Goal: Task Accomplishment & Management: Use online tool/utility

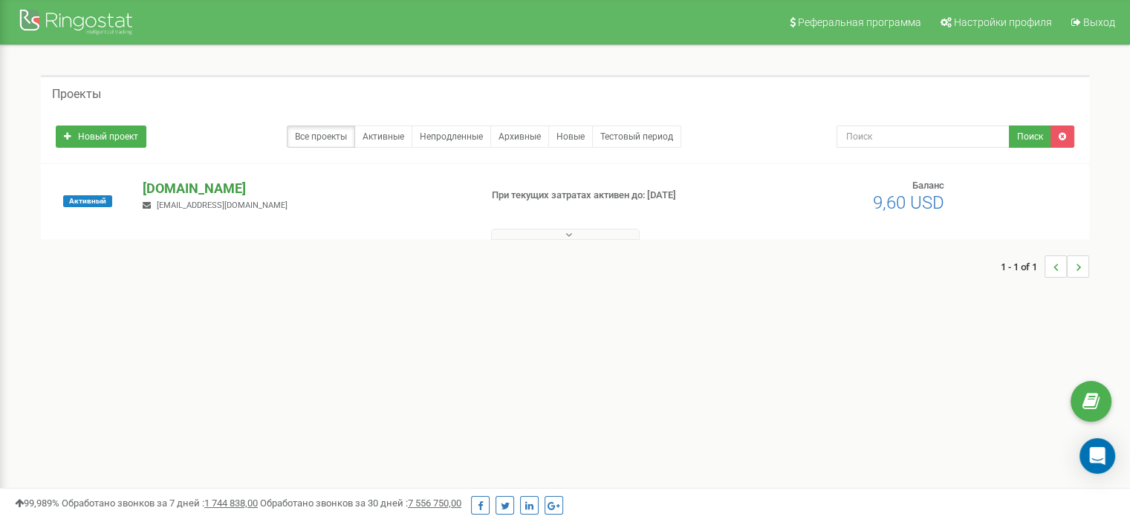
click at [186, 186] on p "[DOMAIN_NAME]" at bounding box center [305, 188] width 325 height 19
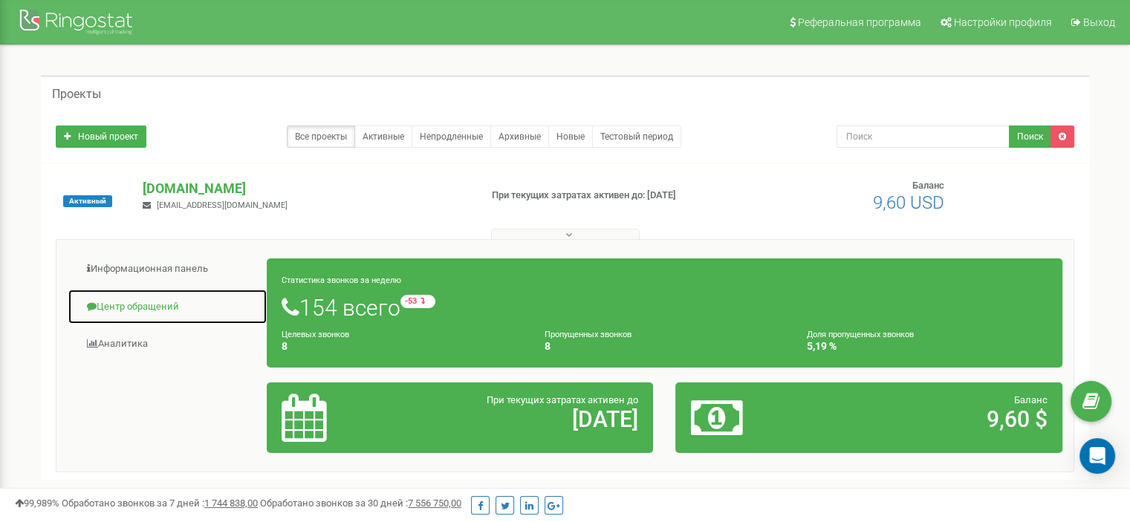
click at [145, 305] on link "Центр обращений" at bounding box center [168, 307] width 200 height 36
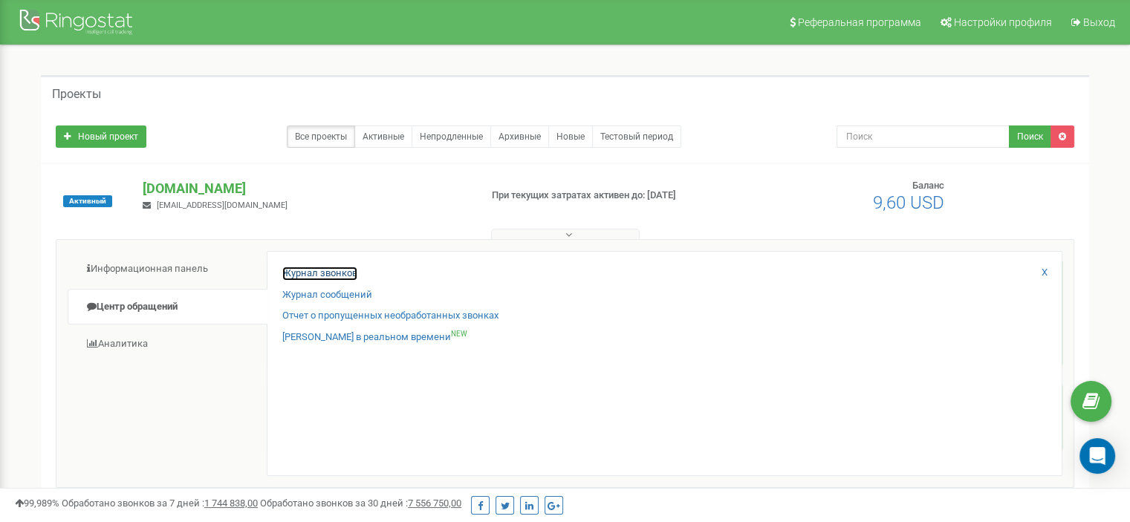
click at [332, 273] on link "Журнал звонков" at bounding box center [319, 274] width 75 height 14
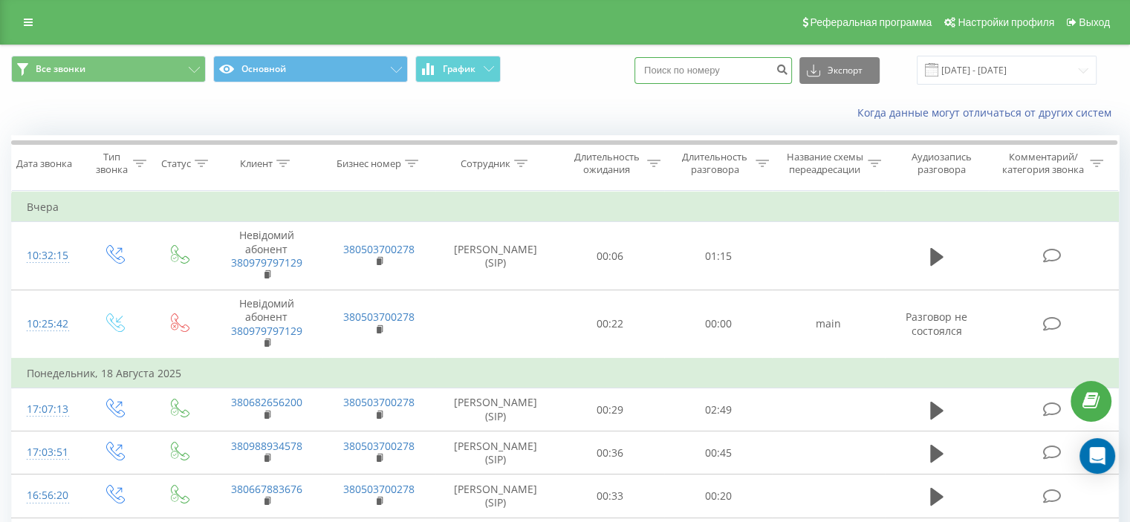
click at [691, 70] on input at bounding box center [713, 70] width 158 height 27
paste input "0632875813"
type input "0632875813"
click at [788, 72] on icon "submit" at bounding box center [782, 67] width 13 height 9
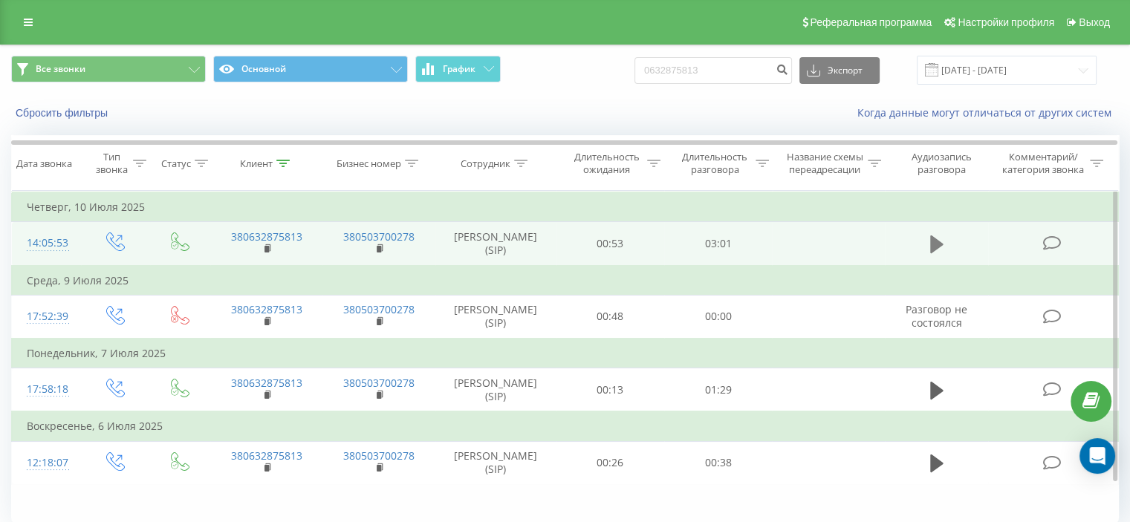
click at [941, 249] on icon at bounding box center [936, 244] width 13 height 21
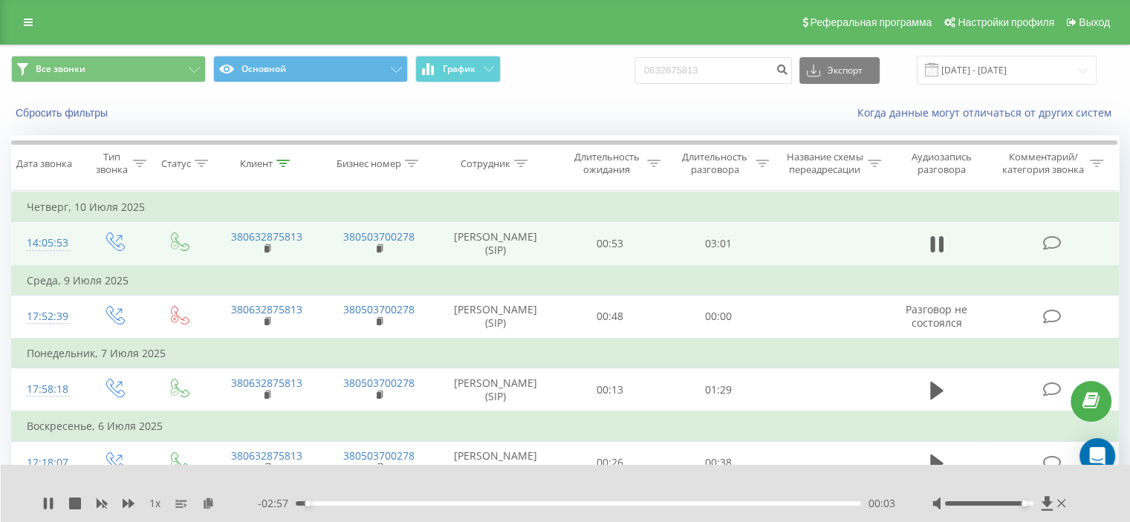
click at [1022, 504] on div at bounding box center [989, 503] width 88 height 4
click at [270, 246] on icon at bounding box center [267, 247] width 5 height 7
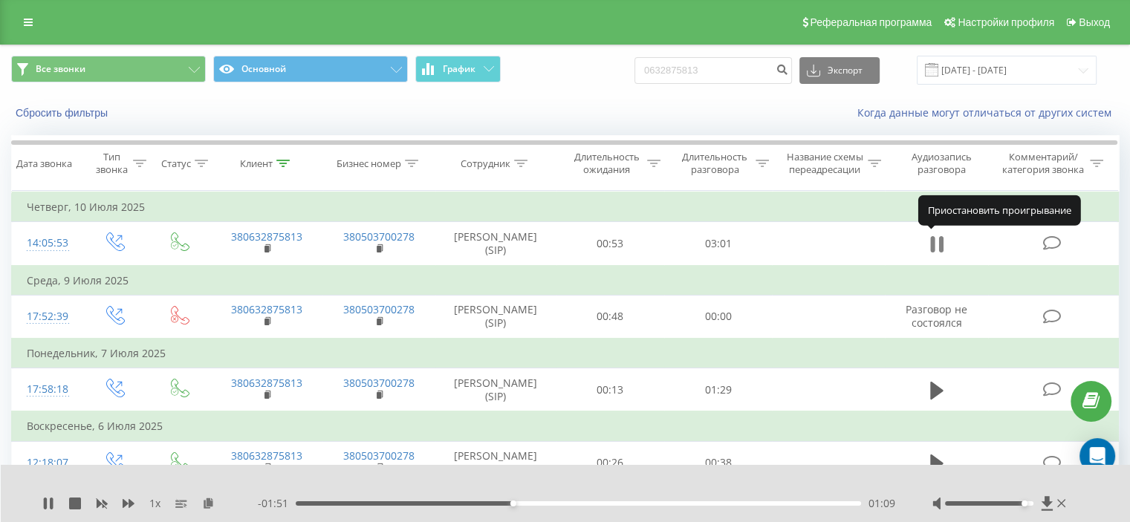
click at [938, 240] on icon at bounding box center [936, 244] width 13 height 21
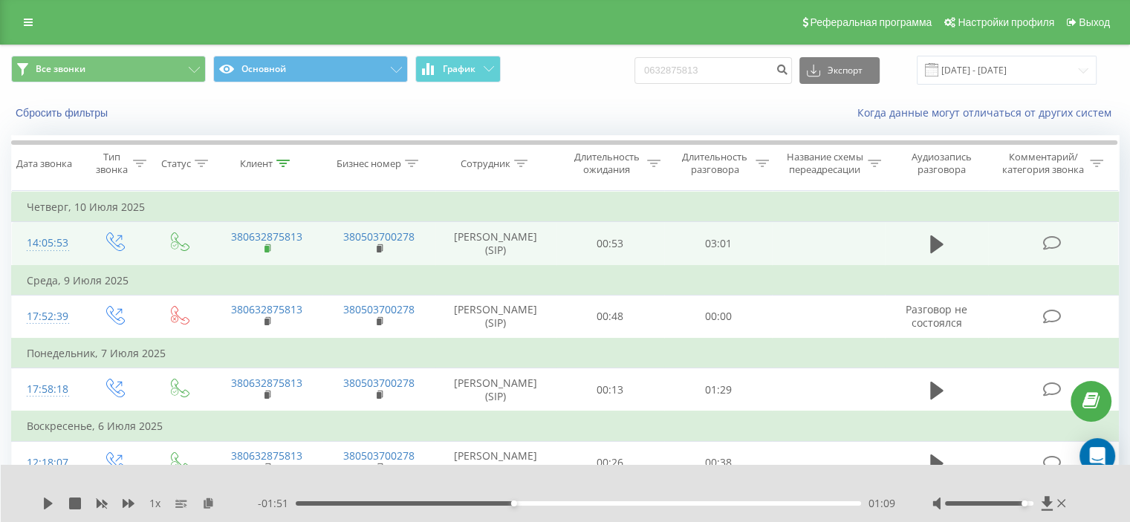
click at [267, 249] on rect at bounding box center [266, 249] width 4 height 7
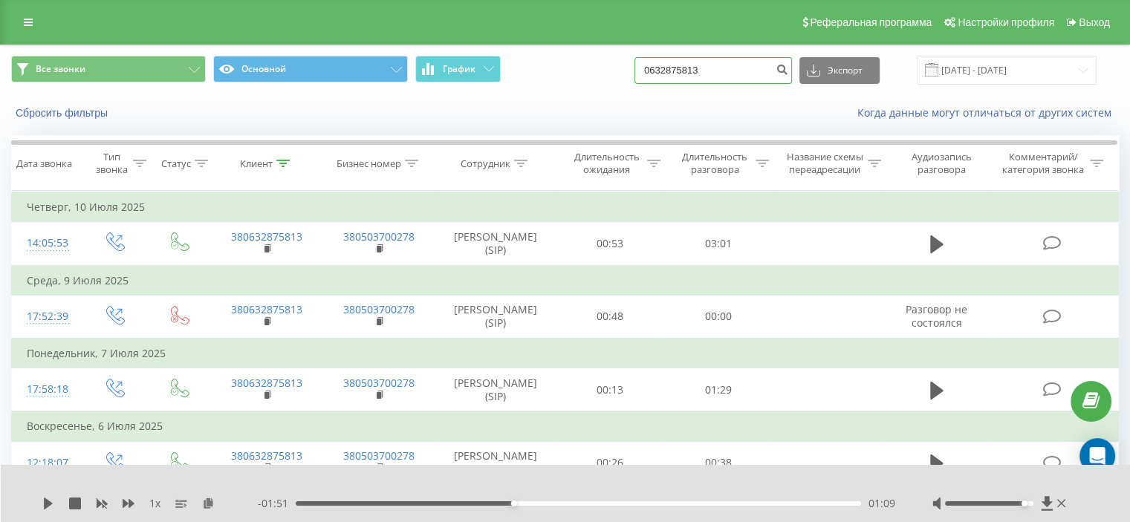
drag, startPoint x: 730, startPoint y: 67, endPoint x: 603, endPoint y: 62, distance: 126.4
click at [603, 62] on div "Все звонки Основной График 0632875813 Экспорт .csv .xls .xlsx 20.05.2025 - 20.0…" at bounding box center [565, 70] width 1108 height 29
paste input "380 96 404 77 3"
click at [728, 68] on input "380 96 404 77 33" at bounding box center [713, 70] width 158 height 27
type input "0964047733"
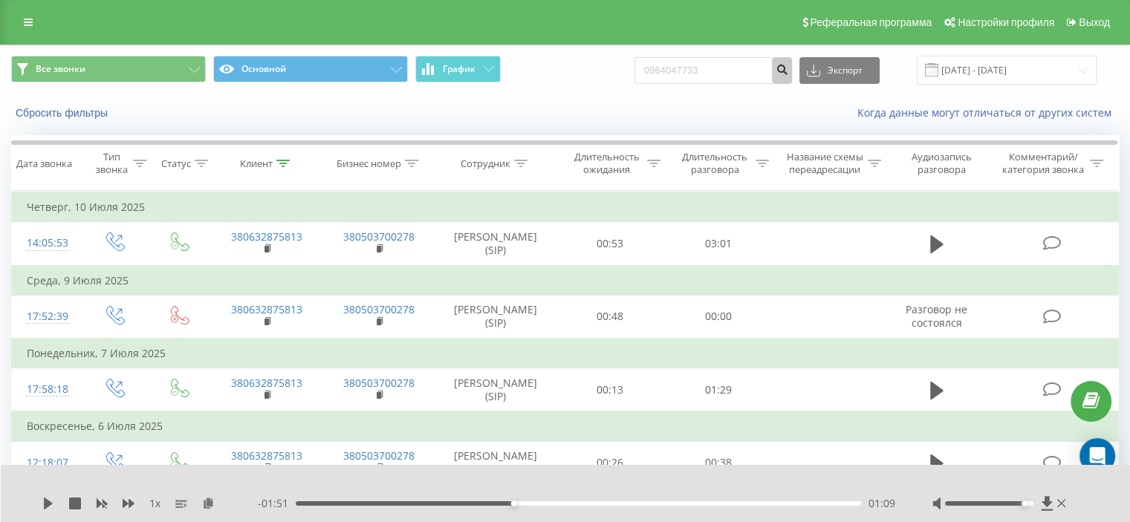
click at [791, 76] on button "submit" at bounding box center [782, 70] width 20 height 27
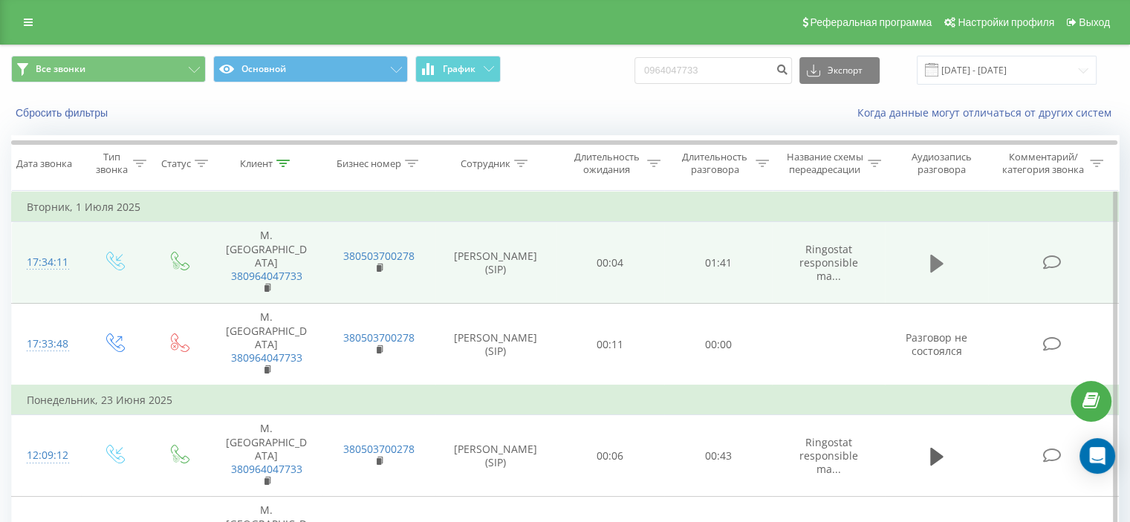
click at [927, 253] on button at bounding box center [937, 264] width 22 height 22
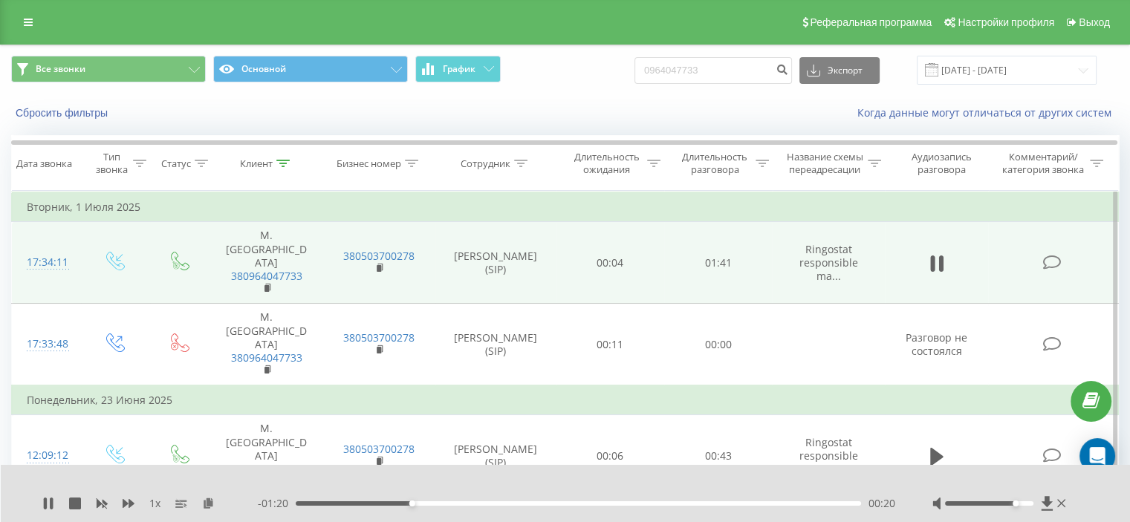
click at [1012, 501] on div at bounding box center [989, 503] width 88 height 4
click at [47, 503] on icon at bounding box center [48, 504] width 12 height 12
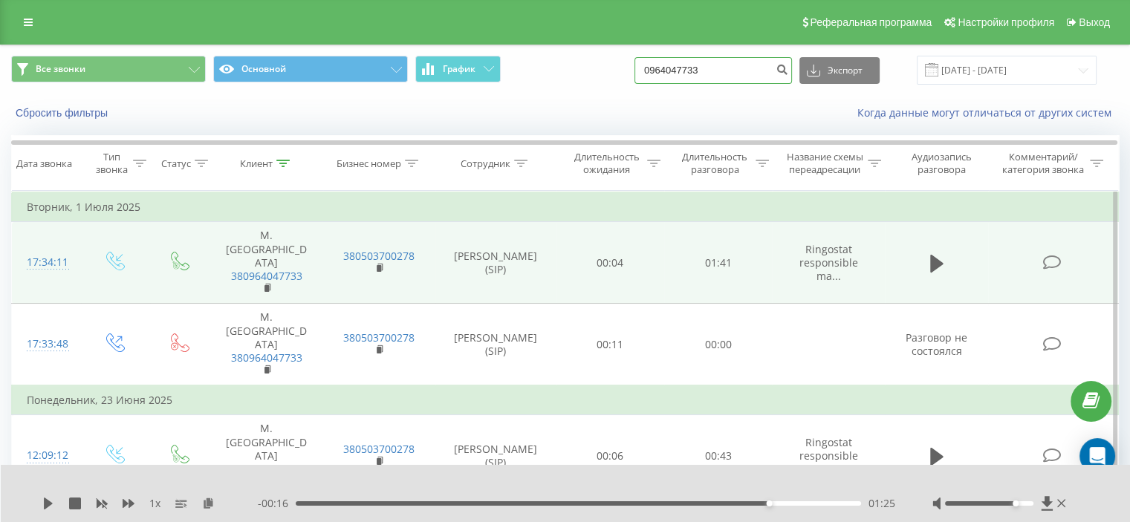
drag, startPoint x: 739, startPoint y: 71, endPoint x: 661, endPoint y: 75, distance: 78.1
click at [666, 75] on input "0964047733" at bounding box center [713, 70] width 158 height 27
paste input "53770379"
type input "0953770379"
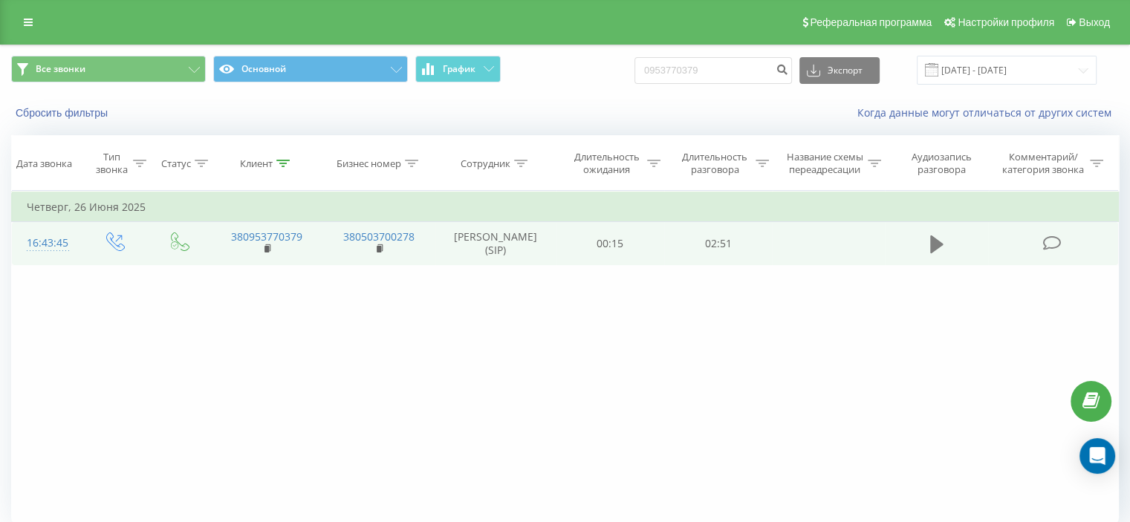
click at [935, 251] on icon at bounding box center [936, 244] width 13 height 21
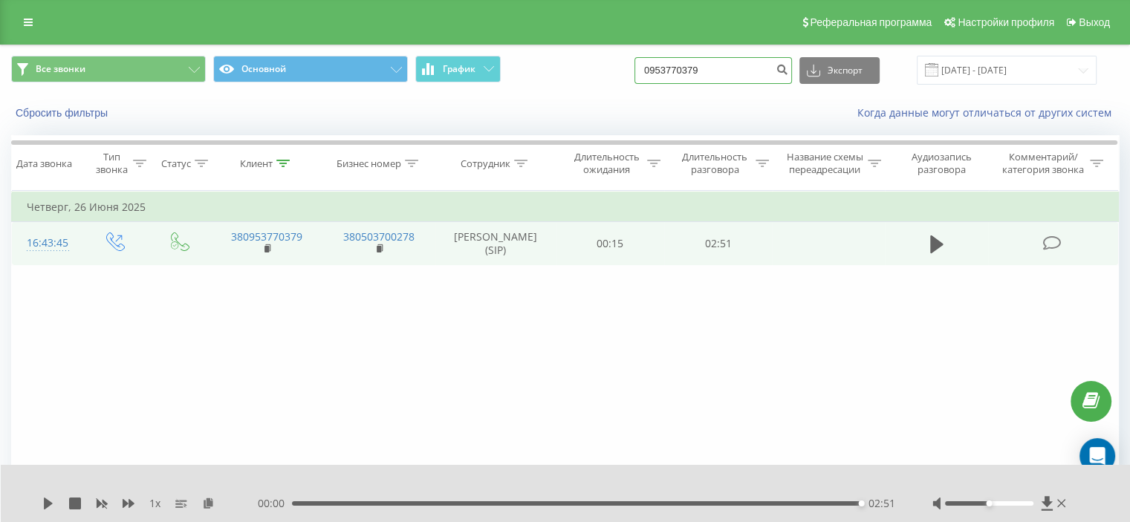
drag, startPoint x: 735, startPoint y: 65, endPoint x: 533, endPoint y: 67, distance: 201.3
click at [605, 71] on div "Все звонки Основной График 0953770379 Экспорт .csv .xls .xlsx 20.05.2025 - 20.0…" at bounding box center [565, 70] width 1108 height 29
paste input "38066272889"
type input "380662728899"
click at [788, 72] on icon "submit" at bounding box center [782, 67] width 13 height 9
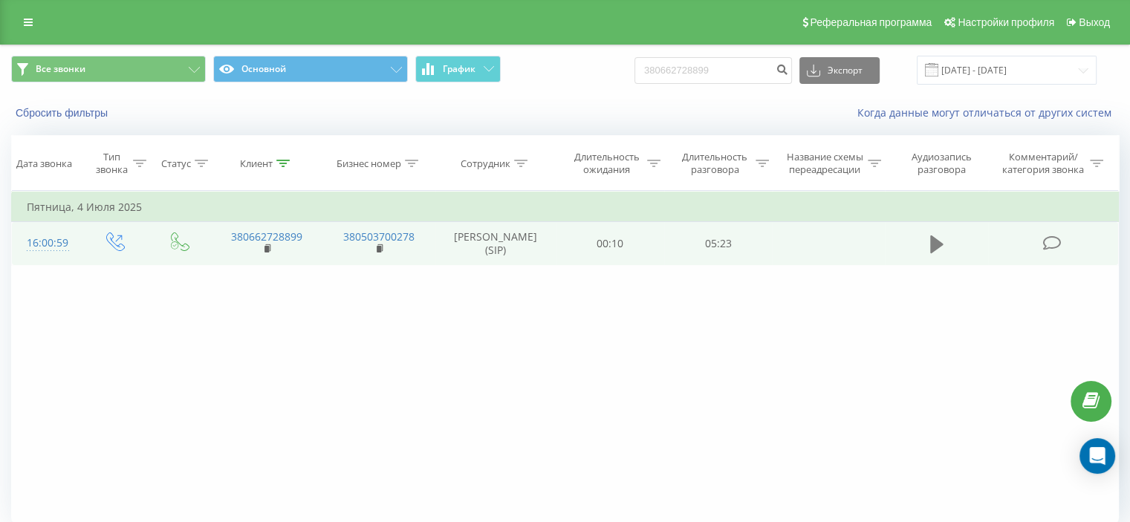
click at [941, 240] on icon at bounding box center [936, 244] width 13 height 21
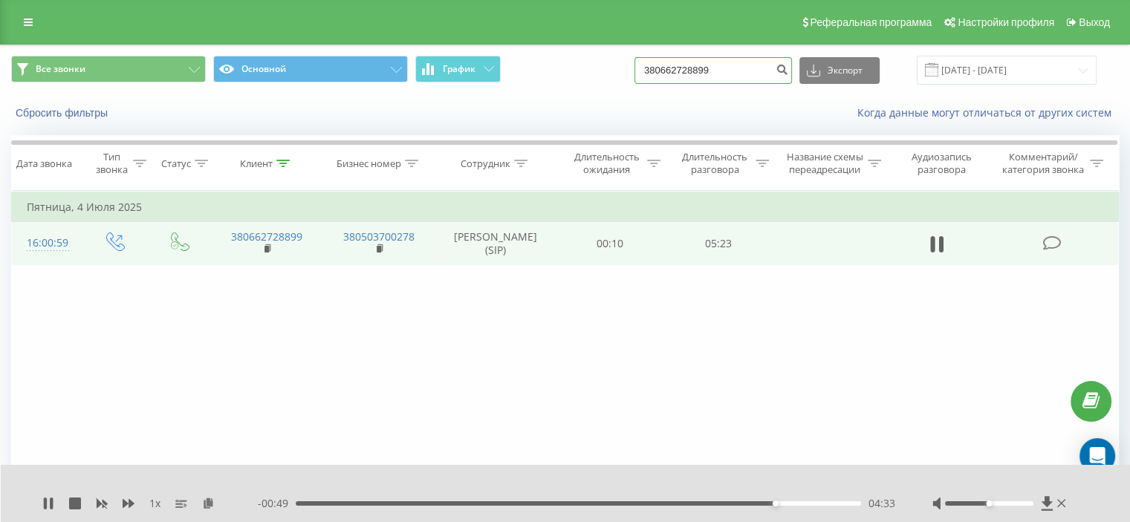
drag, startPoint x: 731, startPoint y: 71, endPoint x: 619, endPoint y: 74, distance: 112.2
click at [629, 75] on div "Все звонки Основной График 380662728899 Экспорт .csv .xls .xlsx 20.05.2025 - 20…" at bounding box center [565, 70] width 1108 height 29
paste input "0968089948"
type input "0968089948"
click at [788, 63] on icon "submit" at bounding box center [782, 67] width 13 height 9
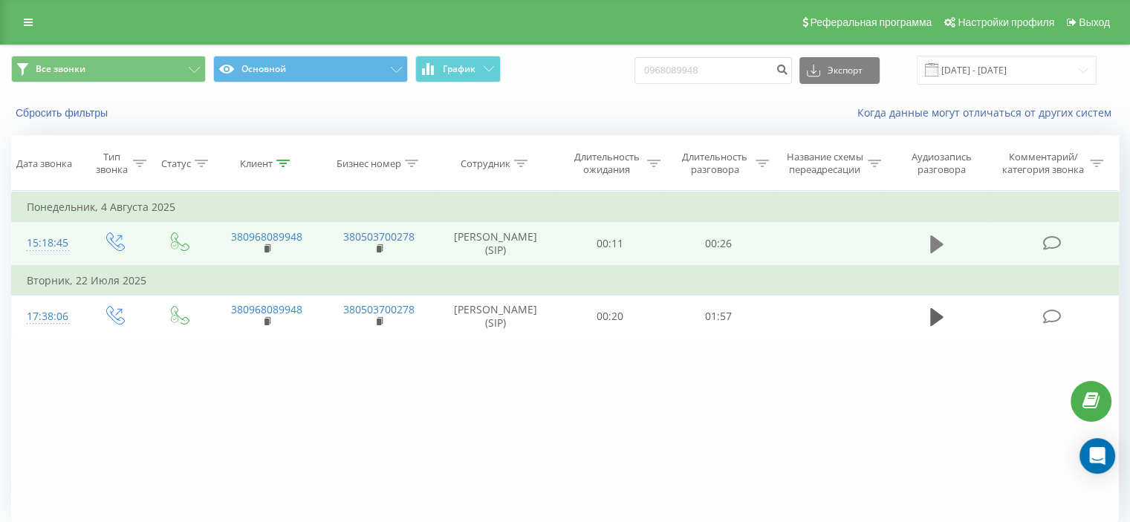
click at [937, 245] on icon at bounding box center [936, 245] width 13 height 18
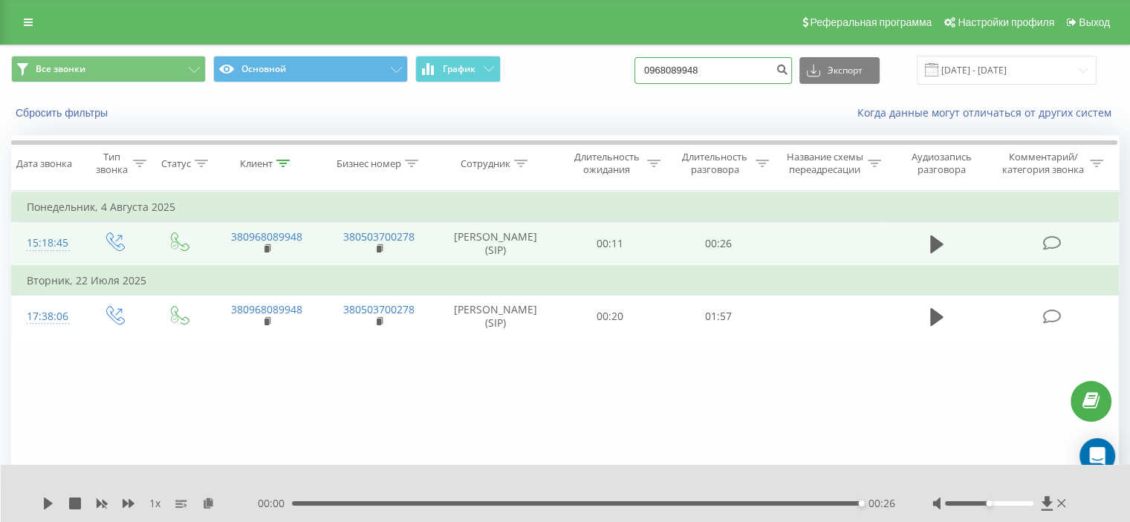
drag, startPoint x: 743, startPoint y: 71, endPoint x: 617, endPoint y: 72, distance: 126.3
click at [617, 72] on div "Все звонки Основной График 0968089948 Экспорт .csv .xls .xlsx 20.05.2025 - 20.0…" at bounding box center [565, 70] width 1108 height 29
paste input "0999499021"
type input "0999499021"
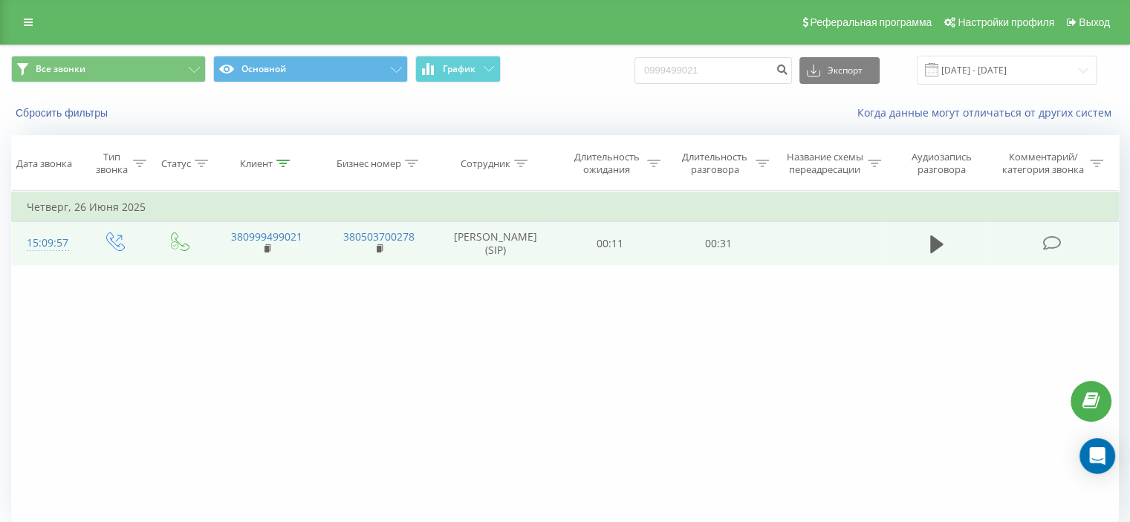
click at [921, 238] on td at bounding box center [937, 243] width 104 height 43
click at [928, 240] on button at bounding box center [937, 244] width 22 height 22
